Goal: Transaction & Acquisition: Purchase product/service

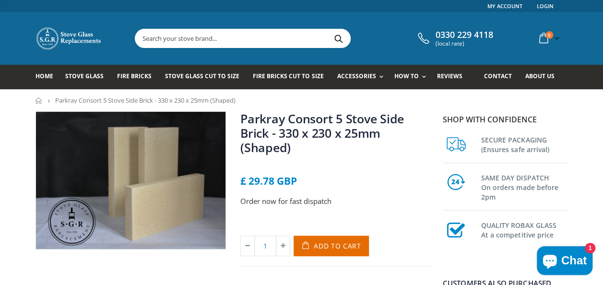
click at [186, 36] on input "text" at bounding box center [296, 38] width 323 height 18
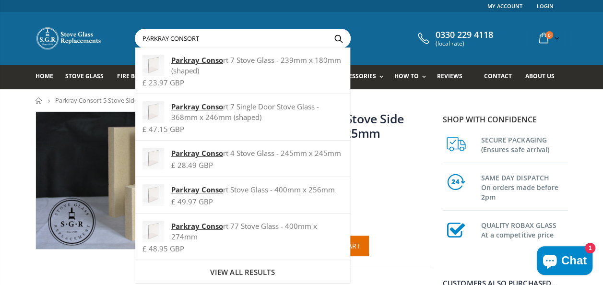
type input "PARKRAY CONSORT"
click at [328, 29] on button "Search" at bounding box center [339, 38] width 22 height 18
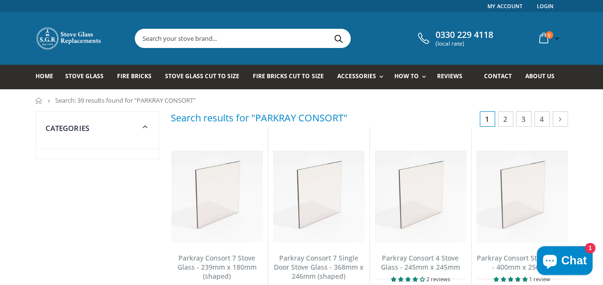
click at [233, 39] on input "text" at bounding box center [296, 38] width 323 height 18
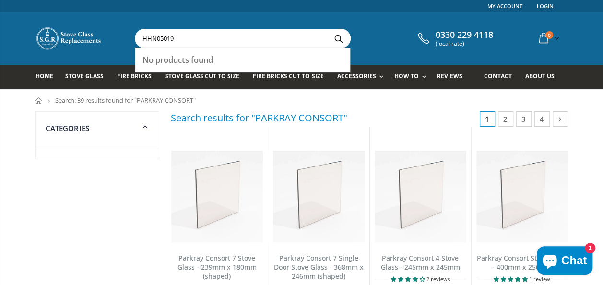
type input "HHN05019"
click at [341, 37] on button "Search" at bounding box center [339, 38] width 22 height 18
